Goal: Transaction & Acquisition: Download file/media

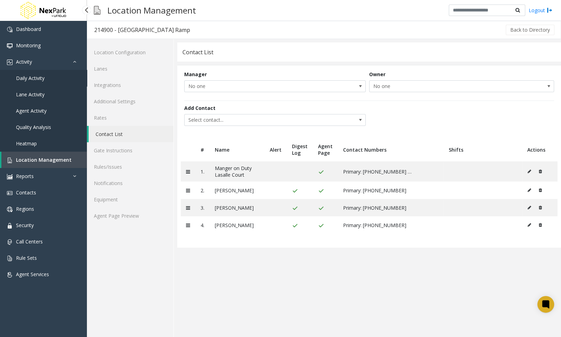
click at [49, 74] on link "Daily Activity" at bounding box center [43, 78] width 87 height 16
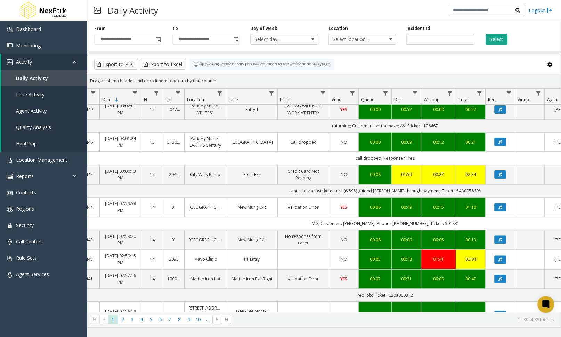
scroll to position [194, 27]
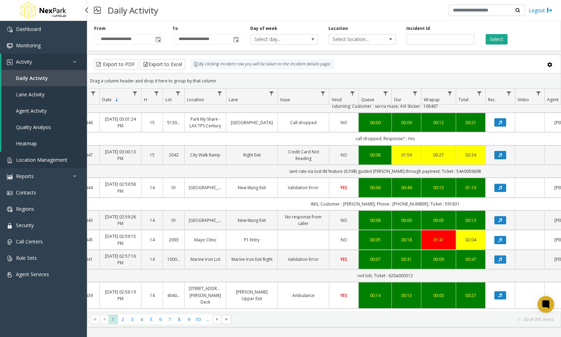
click at [76, 160] on link "Location Management" at bounding box center [43, 160] width 87 height 16
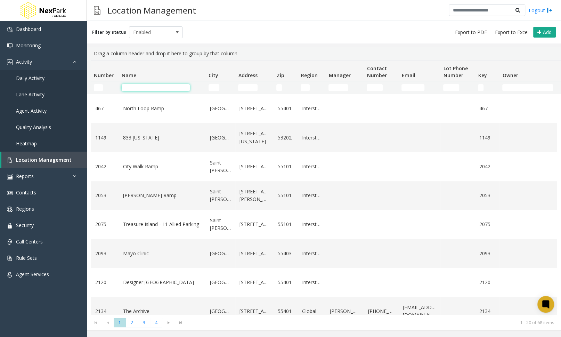
click at [161, 89] on input "Name Filter" at bounding box center [156, 87] width 68 height 7
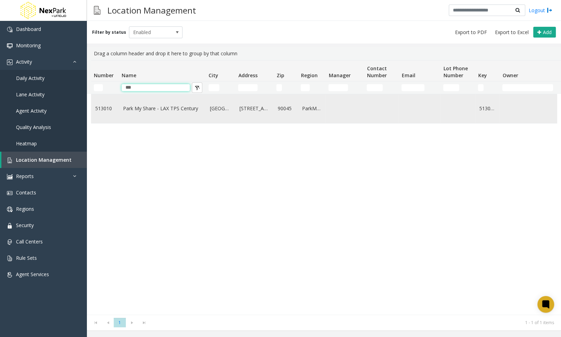
type input "***"
click at [121, 105] on td "Park My Share - LAX TPS Century" at bounding box center [162, 108] width 87 height 29
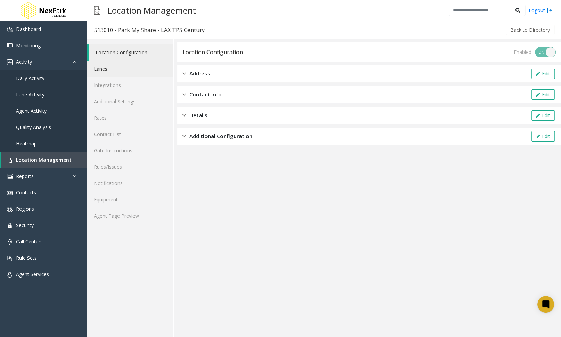
click at [122, 62] on link "Lanes" at bounding box center [130, 69] width 87 height 16
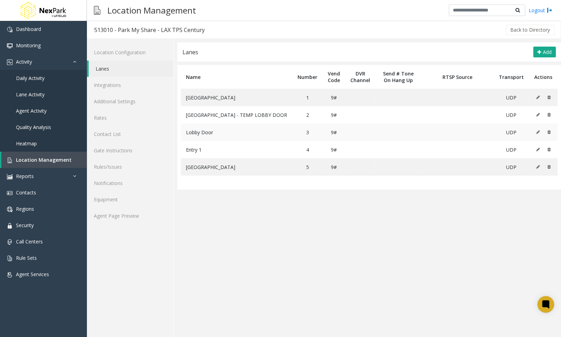
click at [538, 131] on icon at bounding box center [537, 132] width 3 height 4
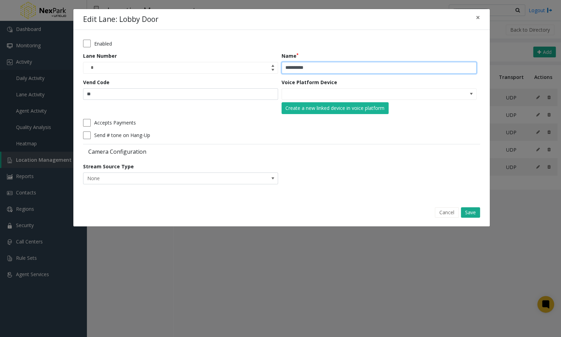
click at [337, 65] on input "**********" at bounding box center [379, 68] width 195 height 12
type input "**********"
click at [468, 214] on button "Save" at bounding box center [470, 212] width 19 height 10
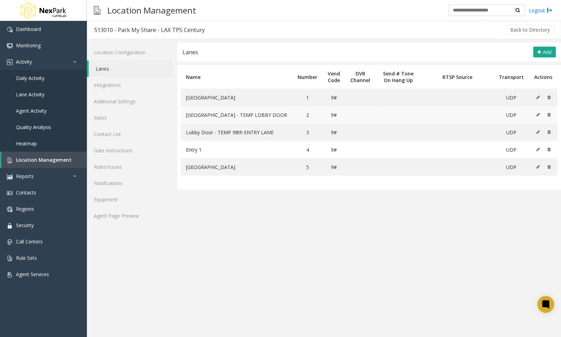
click at [537, 114] on icon at bounding box center [537, 115] width 3 height 4
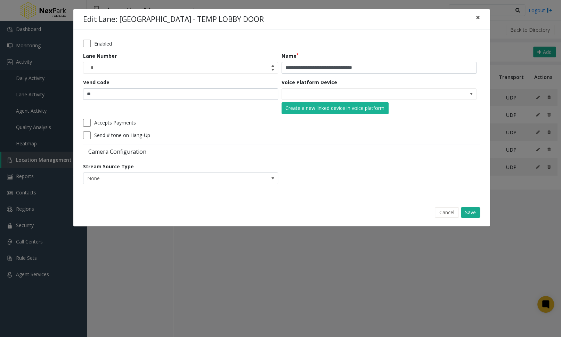
click at [480, 18] on span "×" at bounding box center [478, 18] width 4 height 10
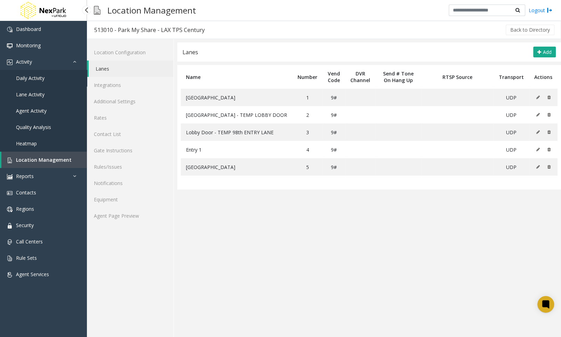
click at [54, 78] on link "Daily Activity" at bounding box center [43, 78] width 87 height 16
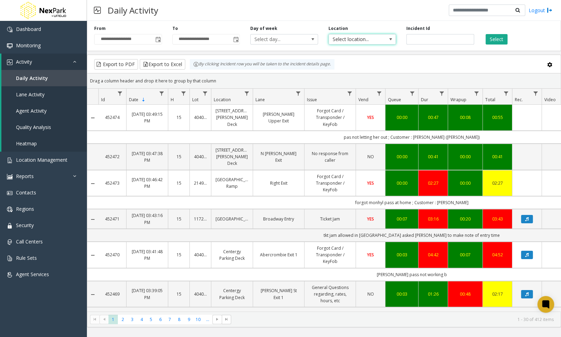
click at [378, 42] on span "Select location..." at bounding box center [356, 39] width 54 height 10
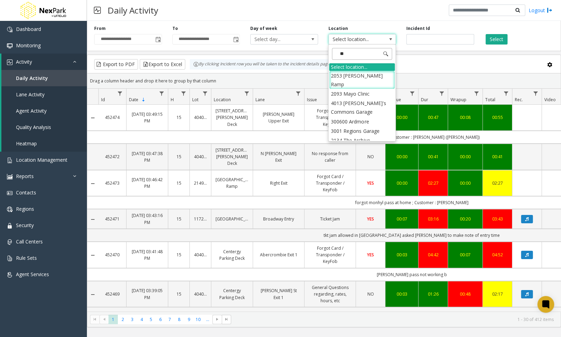
type input "***"
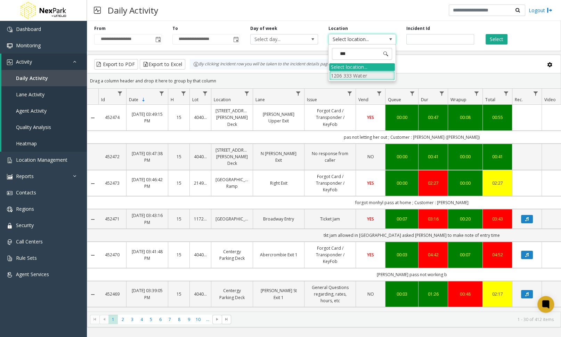
click at [363, 73] on li "1206 333 Water" at bounding box center [362, 75] width 66 height 9
click at [157, 38] on span "Toggle popup" at bounding box center [158, 40] width 6 height 6
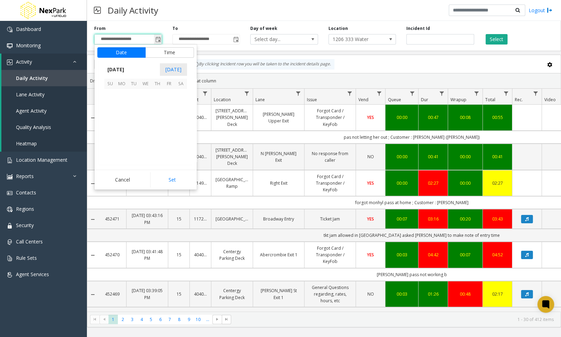
scroll to position [124736, 0]
click at [146, 144] on span "27" at bounding box center [146, 142] width 12 height 12
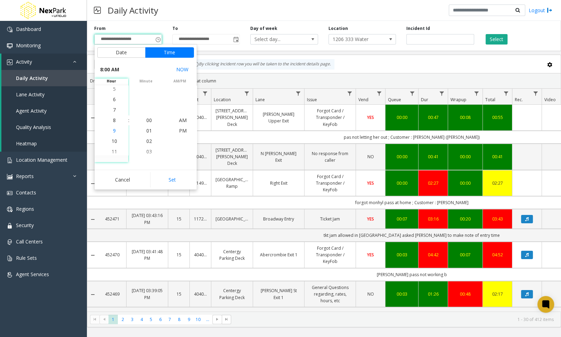
click at [116, 128] on li "9" at bounding box center [114, 131] width 24 height 10
click at [182, 184] on button "Set" at bounding box center [172, 179] width 44 height 15
type input "**********"
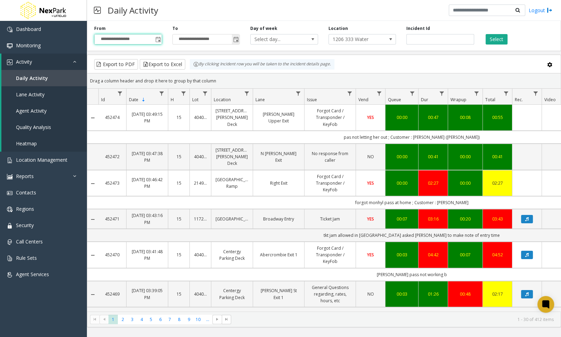
click at [238, 40] on span "Toggle popup" at bounding box center [236, 40] width 6 height 6
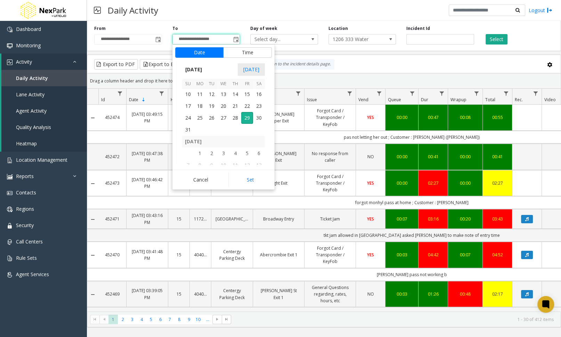
scroll to position [124760, 0]
click at [223, 117] on span "27" at bounding box center [224, 118] width 12 height 12
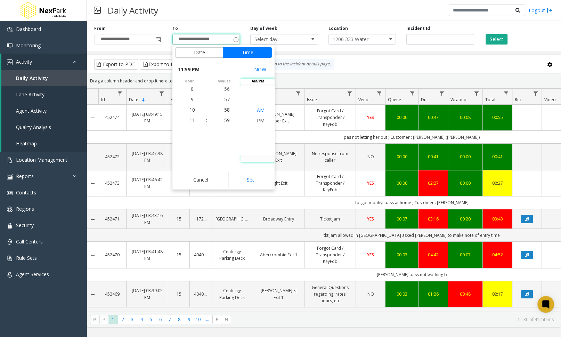
scroll to position [10, 0]
click at [265, 121] on li "PM" at bounding box center [261, 120] width 24 height 10
click at [259, 119] on span "PM" at bounding box center [261, 120] width 8 height 7
click at [191, 100] on li "9" at bounding box center [192, 99] width 24 height 10
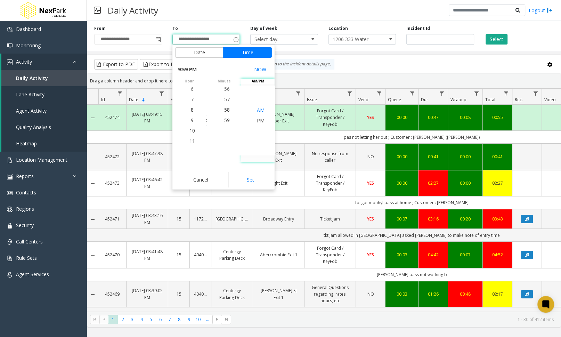
click at [258, 110] on span "AM" at bounding box center [261, 109] width 8 height 7
click at [258, 177] on button "Set" at bounding box center [250, 179] width 44 height 15
type input "**********"
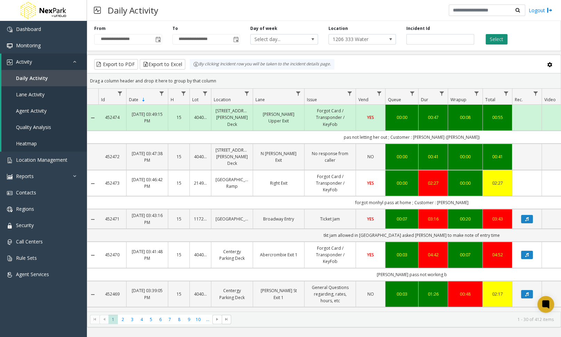
click at [499, 42] on button "Select" at bounding box center [497, 39] width 22 height 10
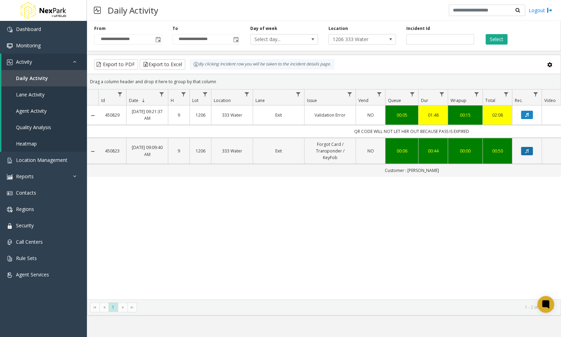
click at [525, 151] on button "Data table" at bounding box center [527, 151] width 12 height 8
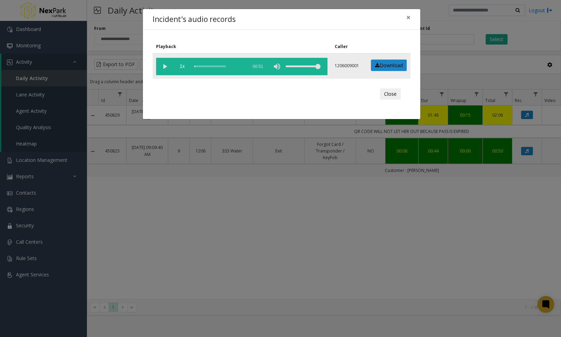
click at [166, 65] on vg-play-pause at bounding box center [164, 66] width 17 height 17
click at [410, 15] on span "×" at bounding box center [409, 18] width 4 height 10
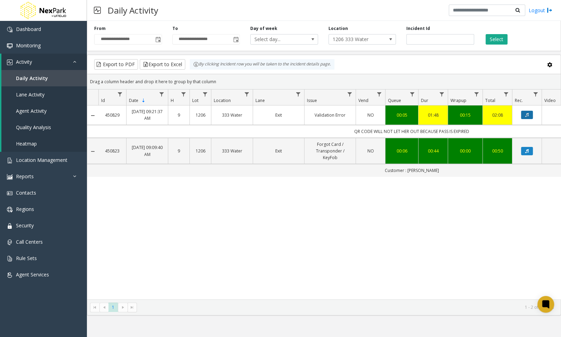
click at [527, 116] on button "Data table" at bounding box center [527, 115] width 12 height 8
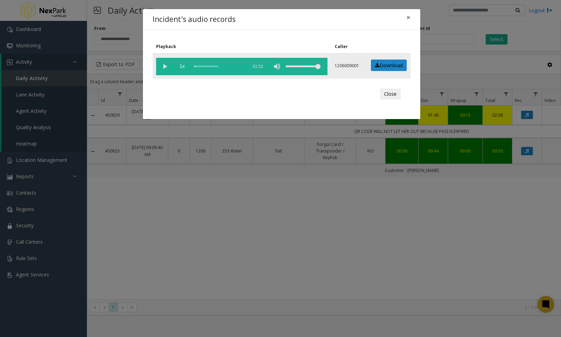
click at [164, 62] on vg-play-pause at bounding box center [164, 66] width 17 height 17
click at [164, 65] on vg-play-pause at bounding box center [164, 66] width 17 height 17
click at [165, 65] on vg-play-pause at bounding box center [164, 66] width 17 height 17
click at [412, 15] on button "×" at bounding box center [409, 17] width 14 height 17
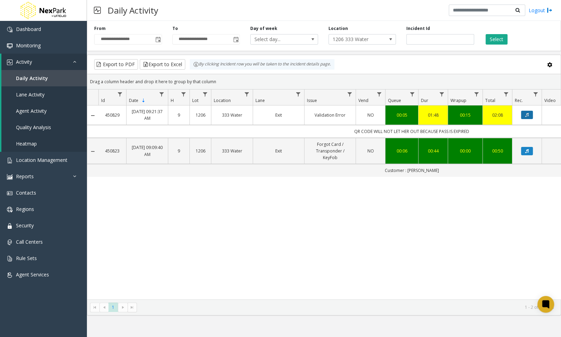
click at [527, 114] on icon "Data table" at bounding box center [526, 115] width 3 height 4
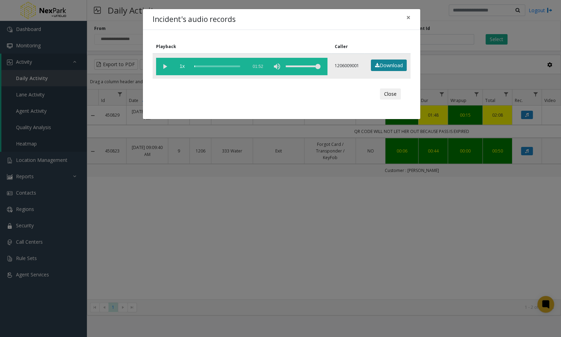
click at [386, 70] on link "Download" at bounding box center [389, 65] width 36 height 12
click at [525, 148] on div "Incident's audio records × Playback Caller 1x 01:52 1206009001 Download Close" at bounding box center [280, 168] width 561 height 337
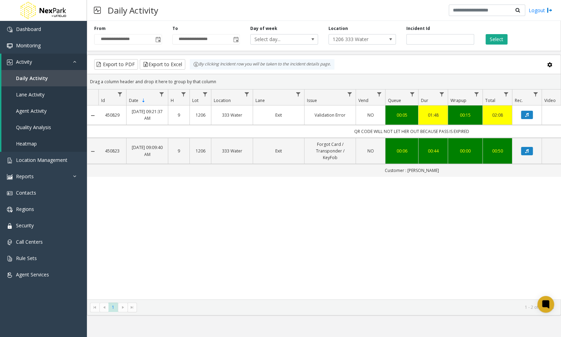
click at [525, 149] on icon "Data table" at bounding box center [526, 151] width 3 height 4
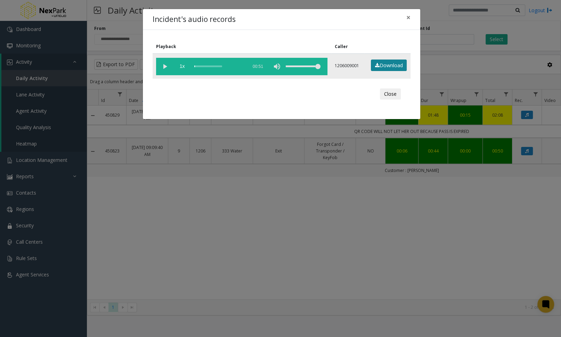
click at [391, 63] on link "Download" at bounding box center [389, 65] width 36 height 12
click at [346, 189] on div "Incident's audio records × Playback Caller 1x 00:51 1206009001 Download Close" at bounding box center [280, 168] width 561 height 337
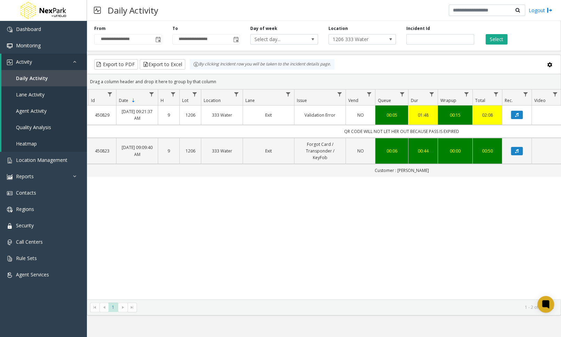
scroll to position [0, 10]
